Goal: Navigation & Orientation: Find specific page/section

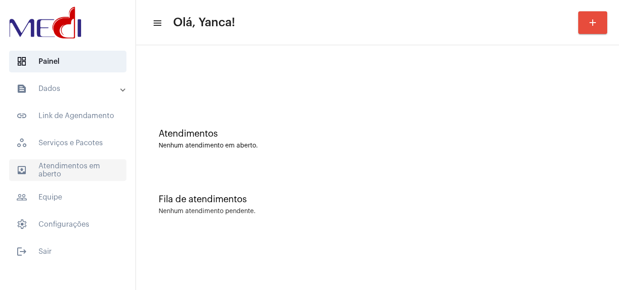
click at [48, 168] on span "outbox_outline Atendimentos em aberto" at bounding box center [67, 170] width 117 height 22
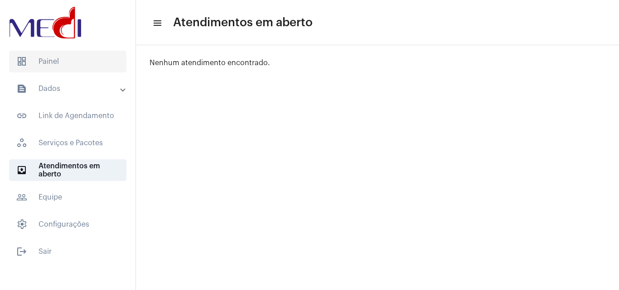
click at [45, 54] on span "dashboard Painel" at bounding box center [67, 62] width 117 height 22
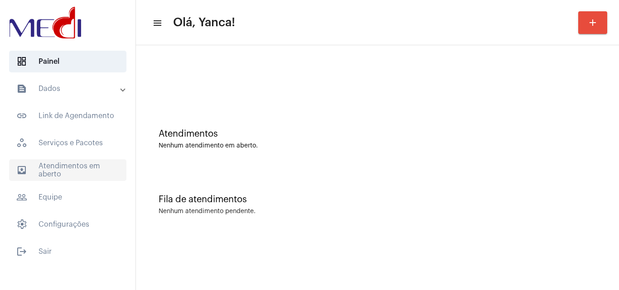
click at [68, 160] on span "outbox_outline Atendimentos em aberto" at bounding box center [67, 170] width 117 height 22
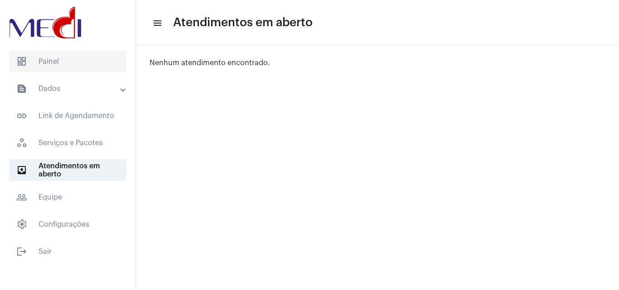
click at [37, 53] on span "dashboard Painel" at bounding box center [67, 62] width 117 height 22
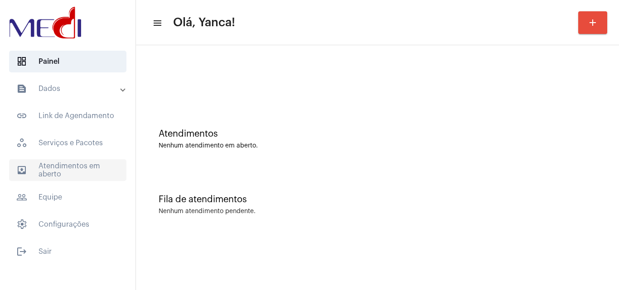
click at [69, 173] on span "outbox_outline Atendimentos em aberto" at bounding box center [67, 170] width 117 height 22
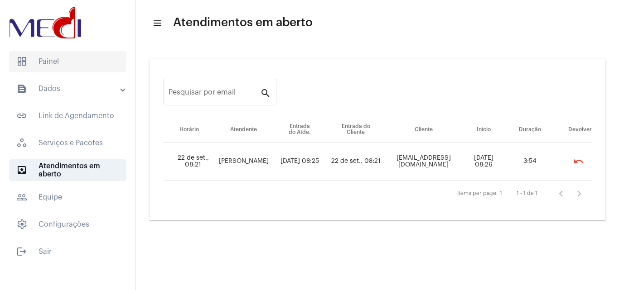
click at [57, 57] on span "dashboard Painel" at bounding box center [67, 62] width 117 height 22
